Goal: Information Seeking & Learning: Stay updated

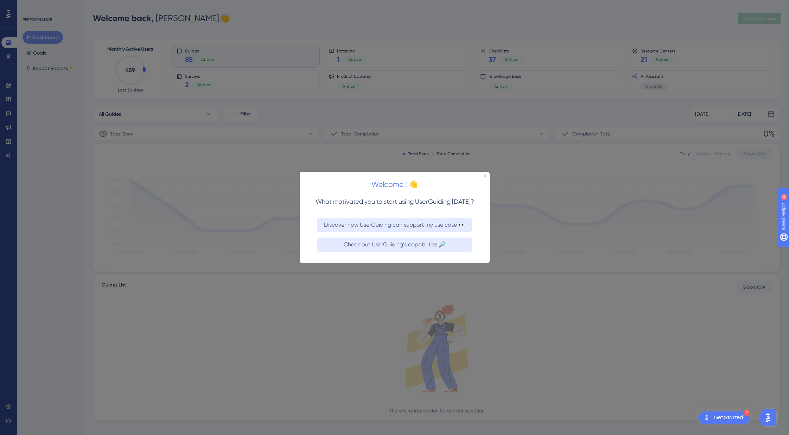
click at [8, 127] on div at bounding box center [394, 217] width 789 height 435
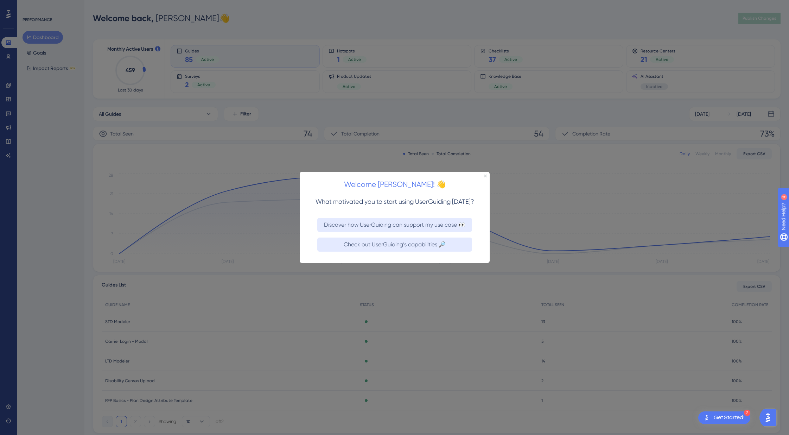
drag, startPoint x: 484, startPoint y: 174, endPoint x: 634, endPoint y: 315, distance: 206.2
click at [484, 174] on icon "Close Preview" at bounding box center [484, 175] width 3 height 3
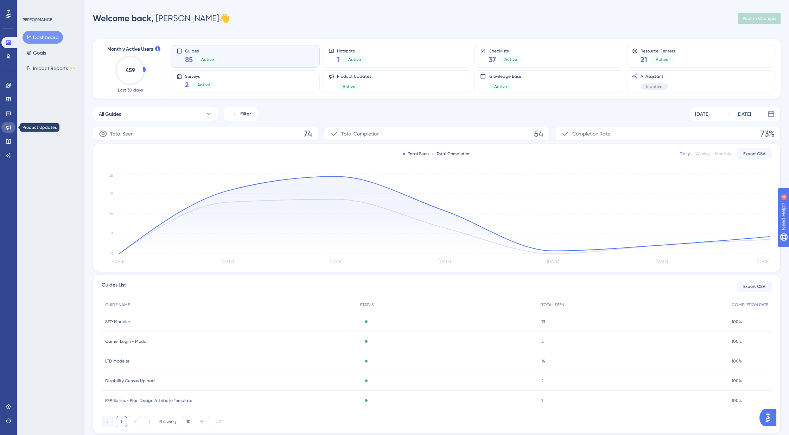
click at [11, 129] on link at bounding box center [8, 127] width 14 height 11
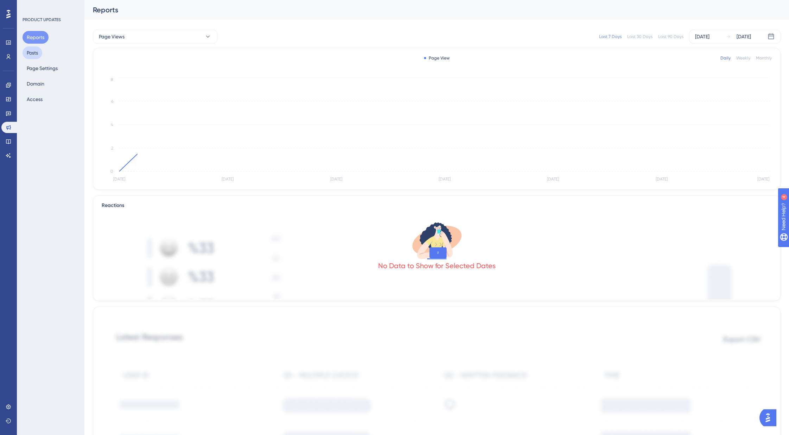
click at [34, 53] on button "Posts" at bounding box center [32, 52] width 20 height 13
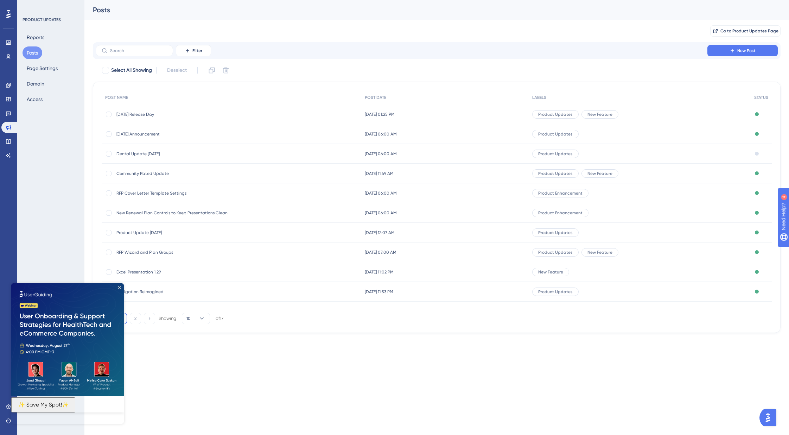
click at [141, 134] on span "[DATE] Announcement" at bounding box center [172, 134] width 112 height 6
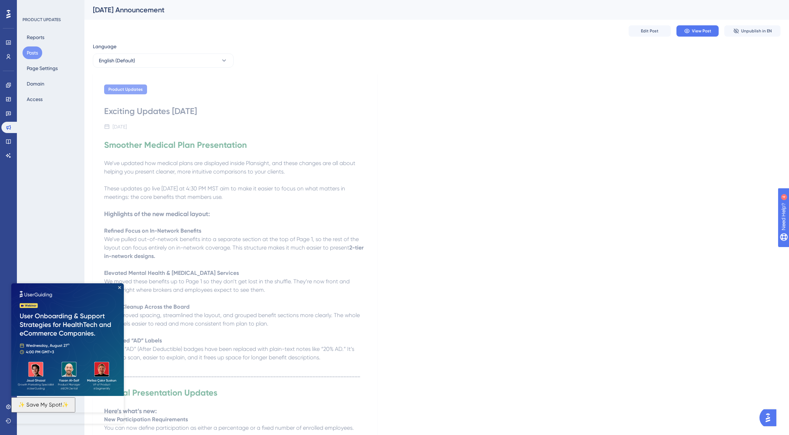
click at [121, 286] on img at bounding box center [67, 339] width 112 height 112
click at [120, 288] on icon "Close Preview" at bounding box center [119, 287] width 3 height 3
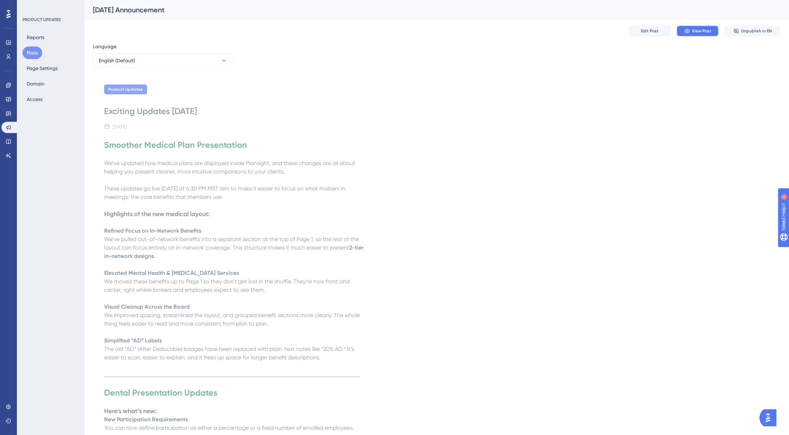
click at [697, 32] on span "View Post" at bounding box center [700, 31] width 19 height 6
